Goal: Share content

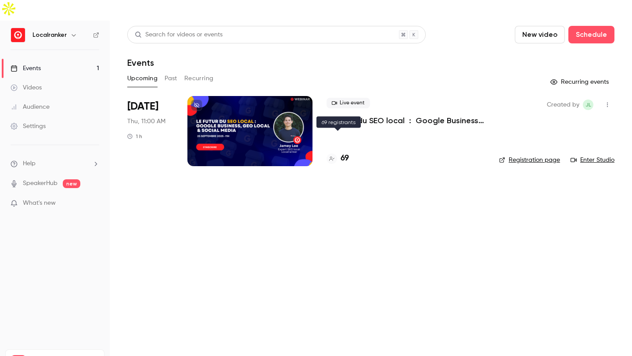
click at [347, 153] on h4 "69" at bounding box center [345, 159] width 8 height 12
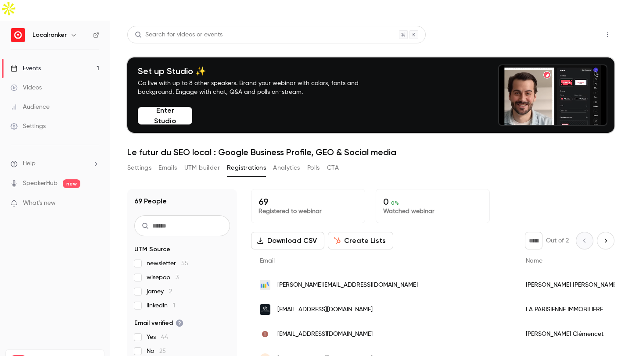
click at [571, 26] on button "Share" at bounding box center [576, 35] width 35 height 18
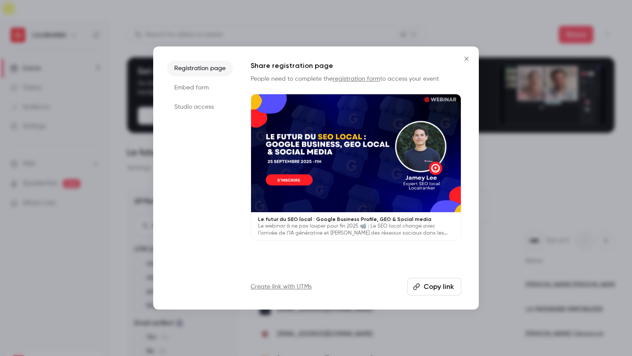
click at [425, 280] on button "Copy link" at bounding box center [434, 287] width 54 height 18
